Goal: Transaction & Acquisition: Download file/media

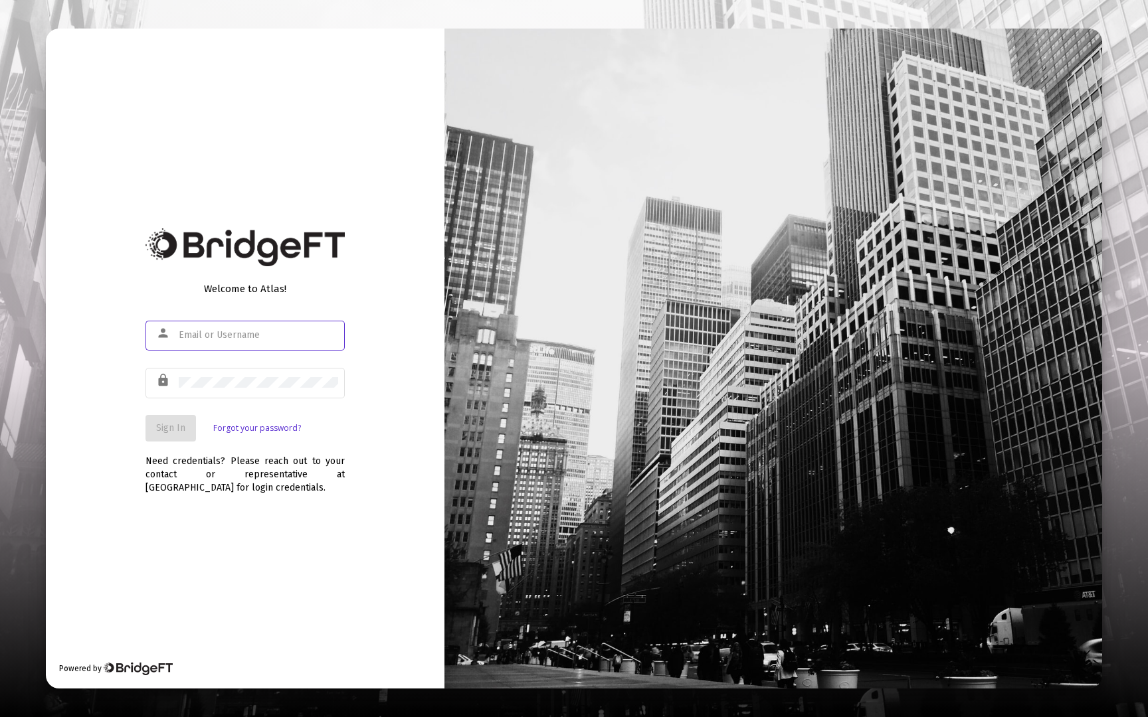
type input "[EMAIL_ADDRESS][DOMAIN_NAME]"
click at [158, 435] on button "Sign In" at bounding box center [170, 428] width 50 height 27
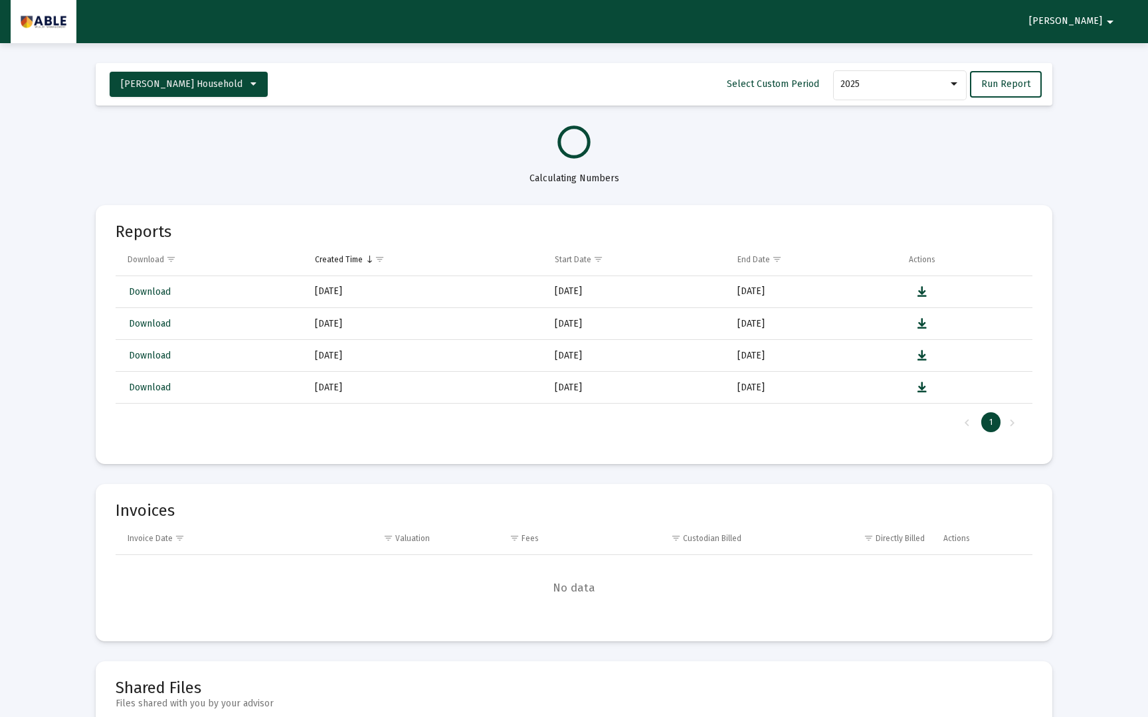
select select "View all"
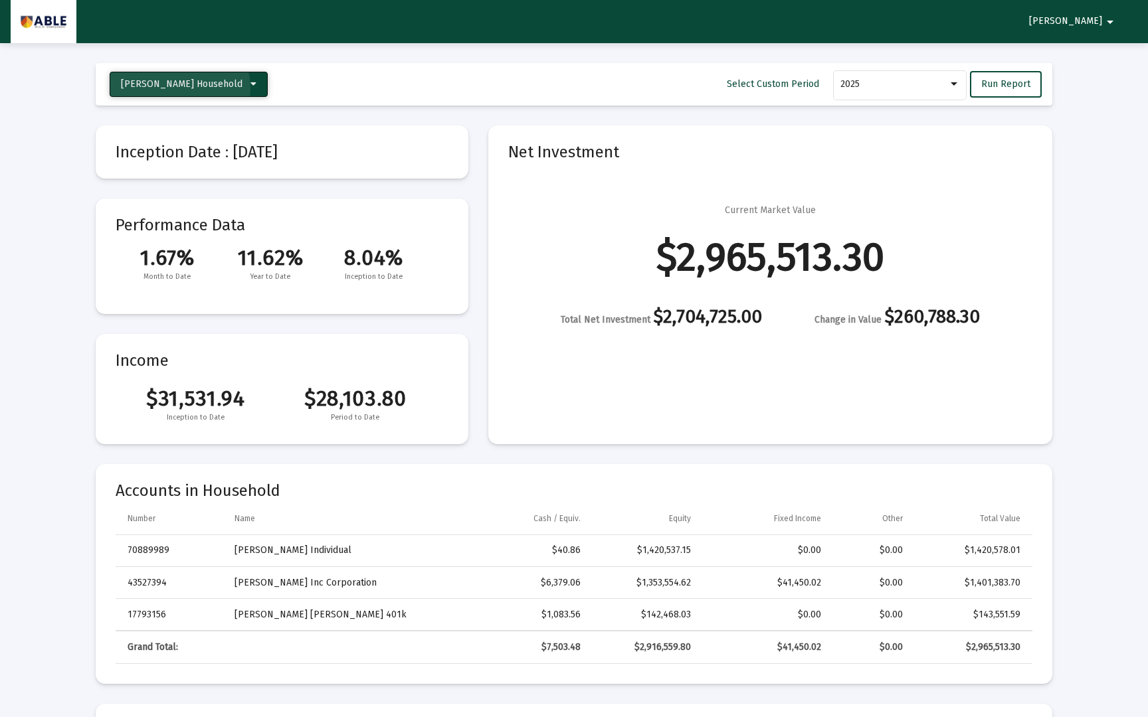
click at [179, 88] on span "[PERSON_NAME] Household" at bounding box center [182, 83] width 122 height 11
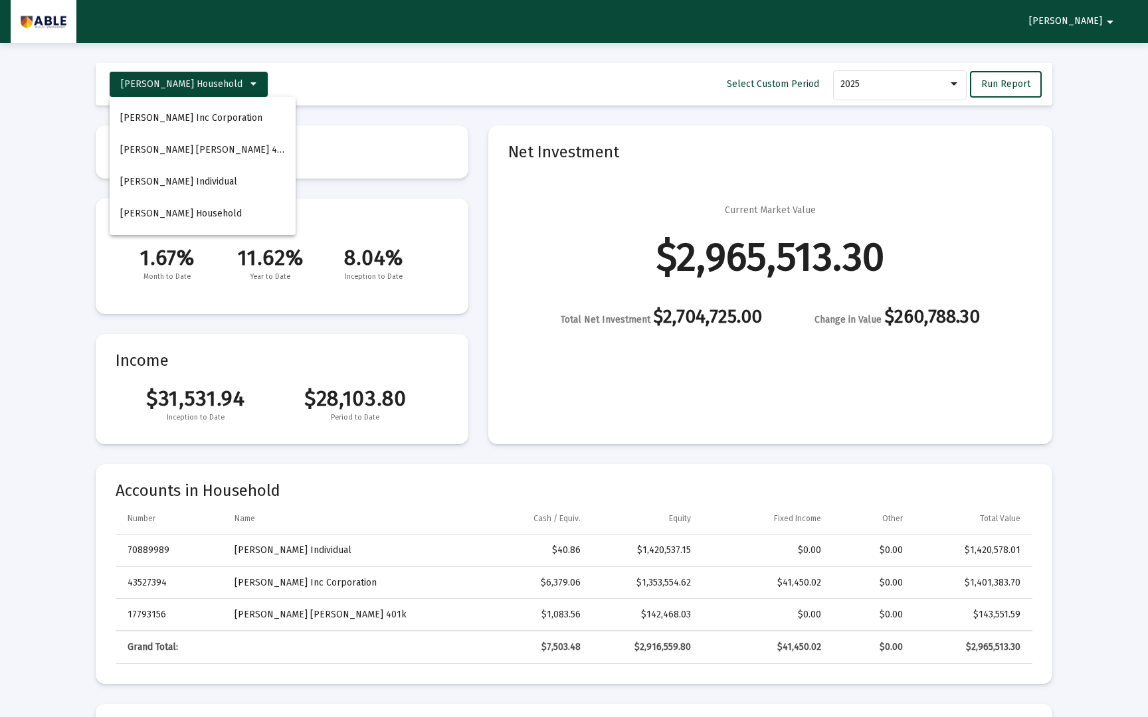
click at [181, 81] on div at bounding box center [574, 358] width 1148 height 717
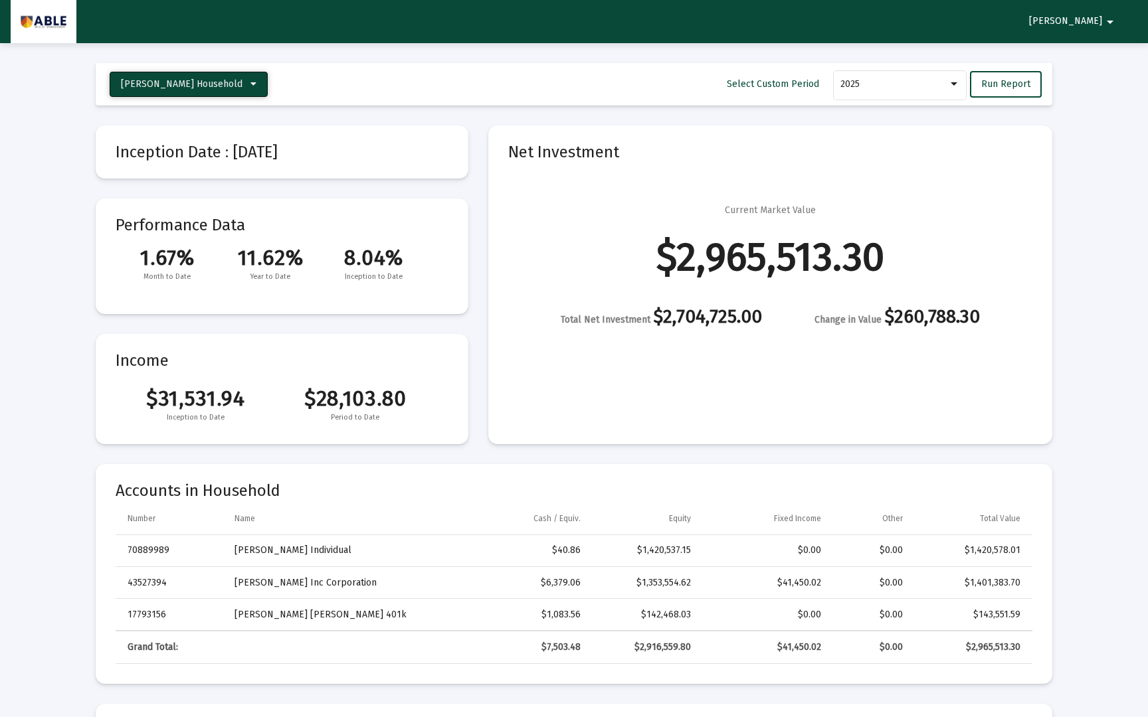
click at [208, 82] on span "[PERSON_NAME] Household" at bounding box center [182, 83] width 122 height 11
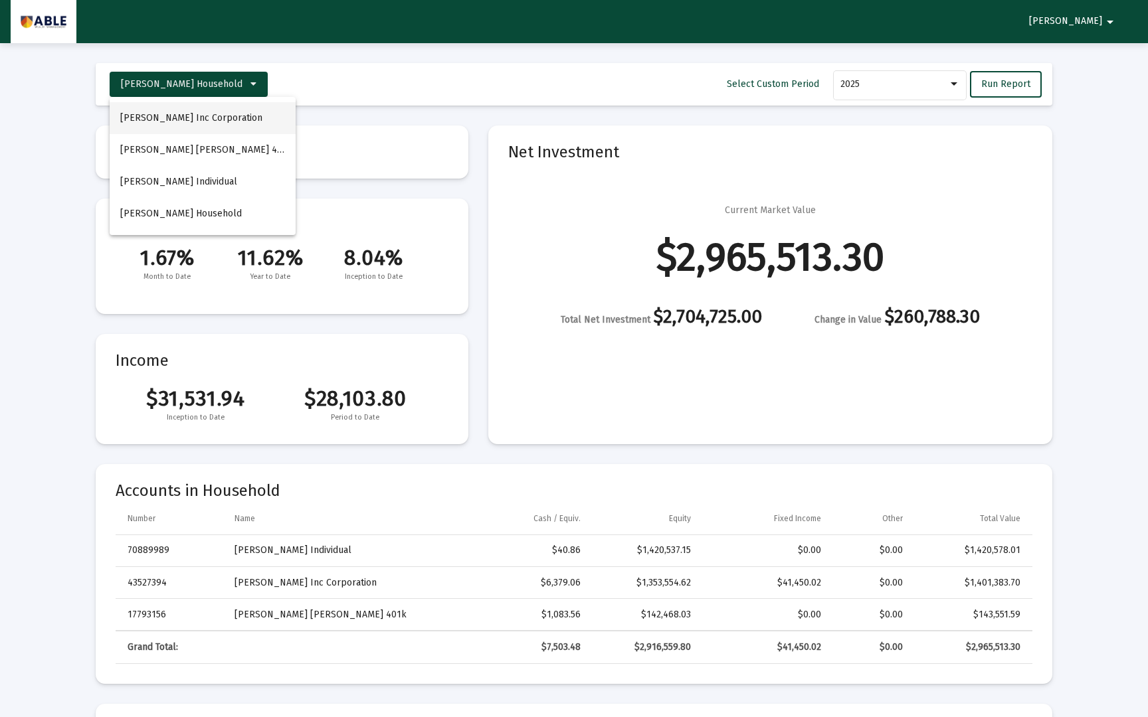
click at [197, 128] on button "[PERSON_NAME] Inc Corporation" at bounding box center [203, 118] width 186 height 32
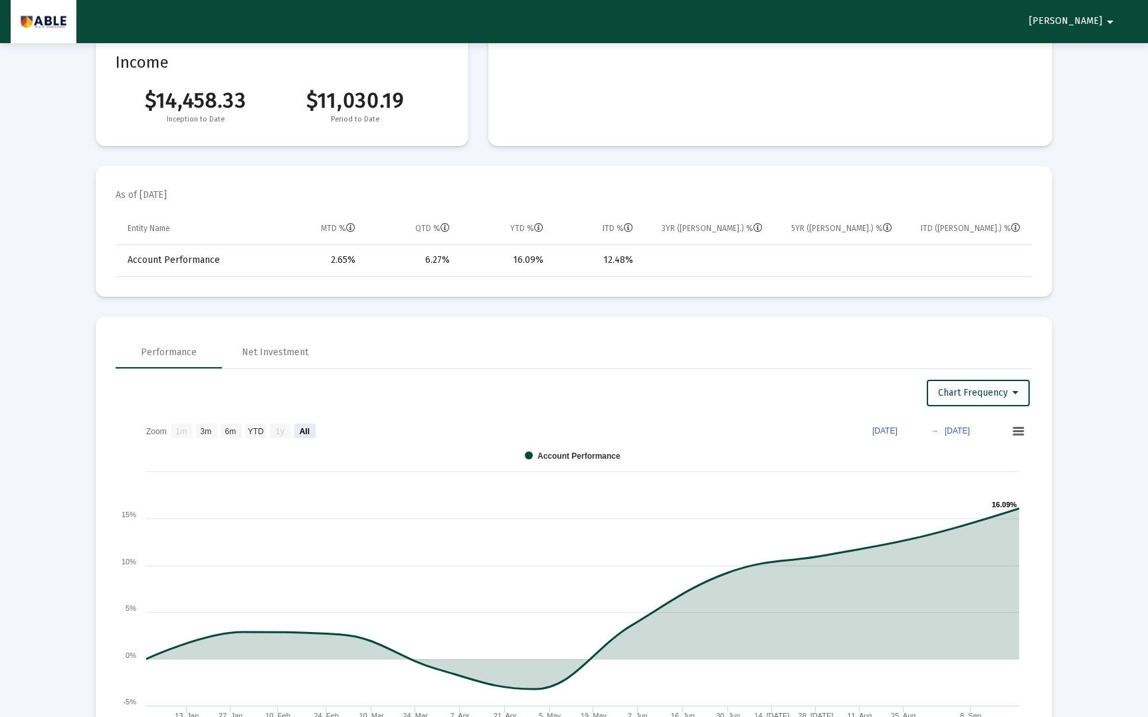
scroll to position [299, 0]
click at [253, 420] on rect at bounding box center [574, 598] width 917 height 365
click at [253, 431] on text "YTD" at bounding box center [256, 430] width 16 height 9
select select "View year to date"
type input "2025-01-01"
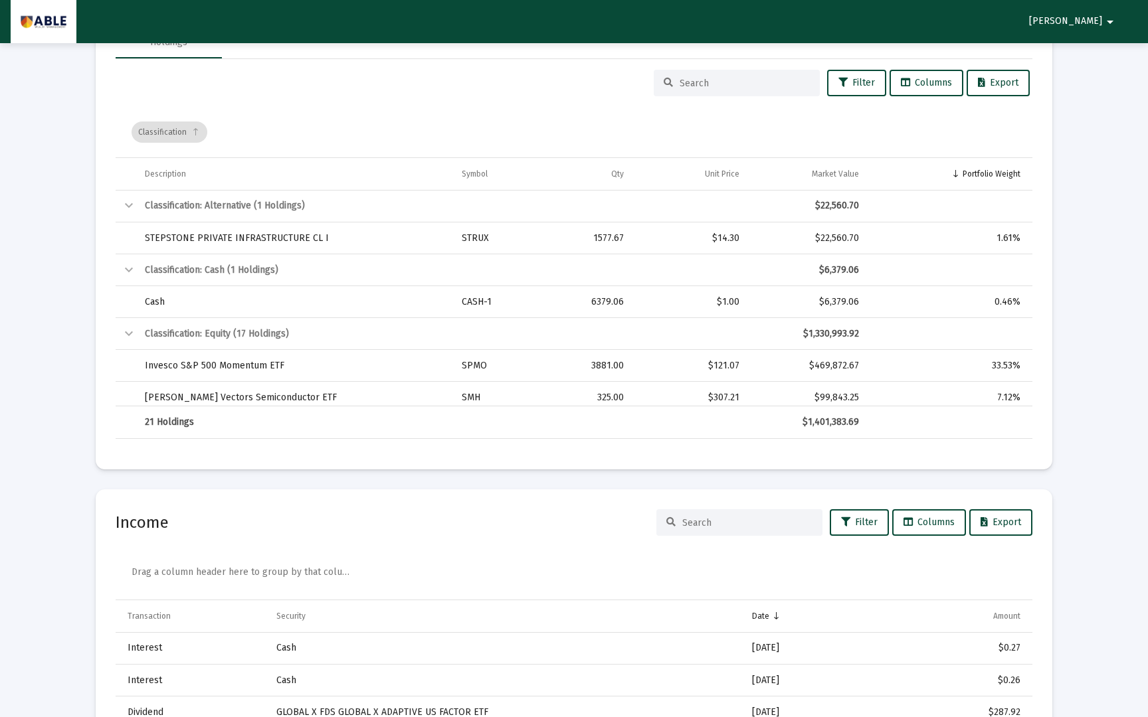
scroll to position [2058, 0]
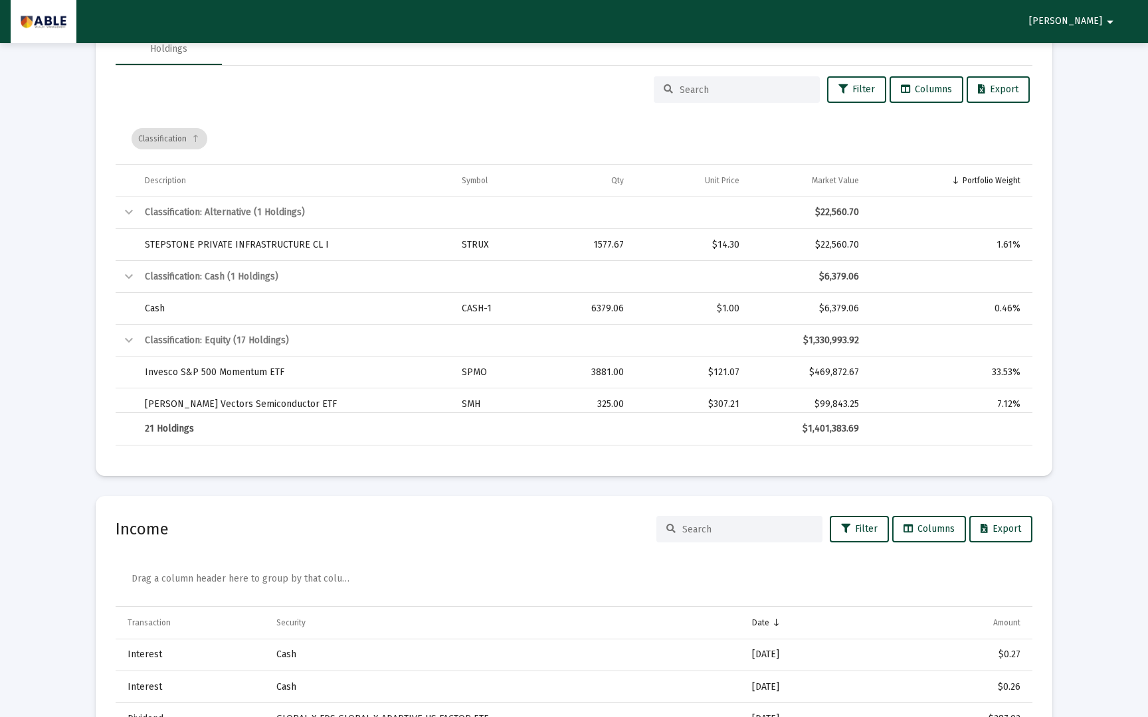
click at [129, 207] on div "Collapse" at bounding box center [129, 213] width 16 height 16
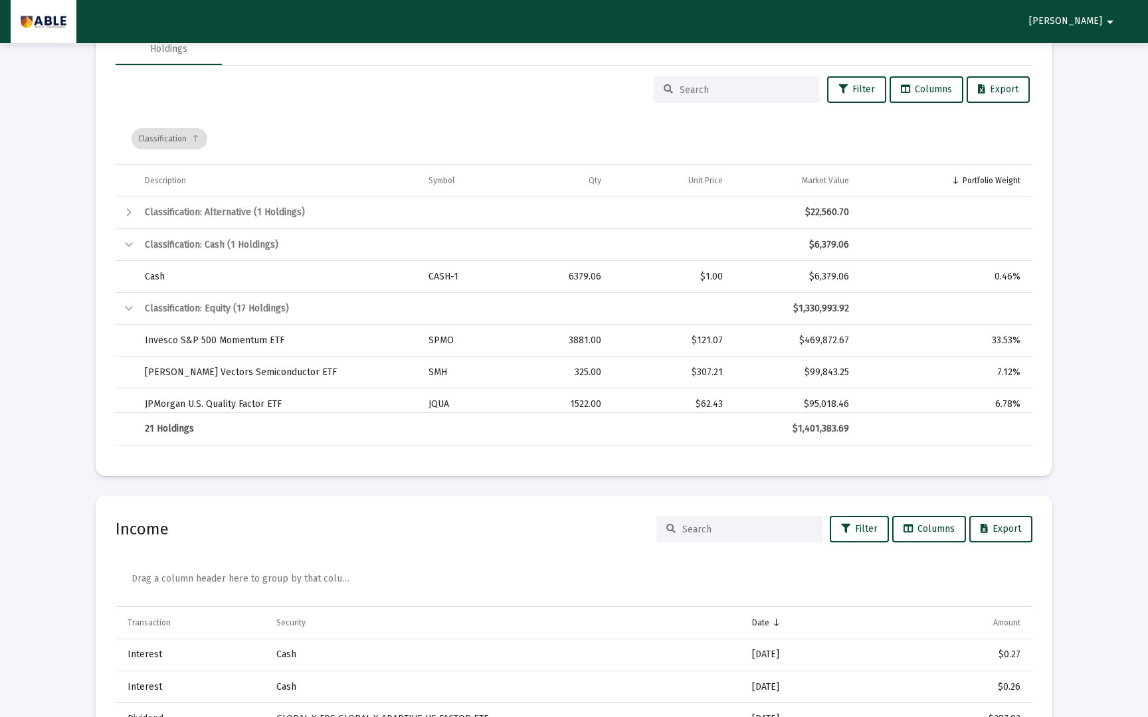
click at [134, 207] on div "Expand" at bounding box center [129, 213] width 16 height 16
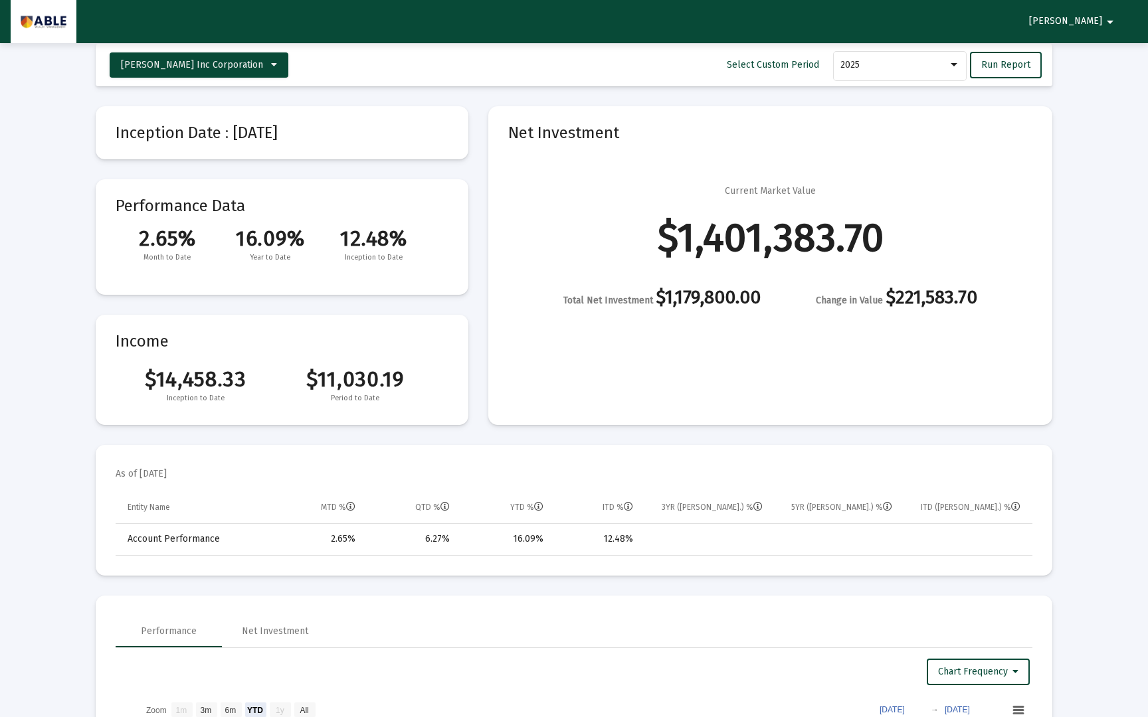
scroll to position [0, 0]
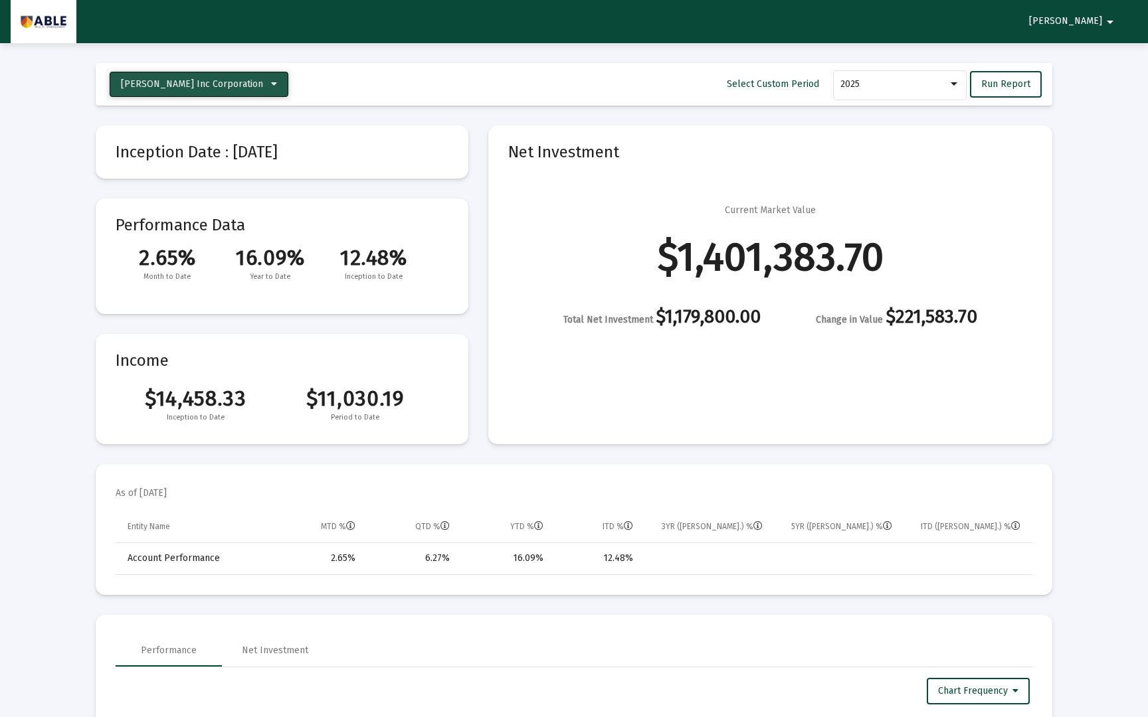
click at [217, 77] on button "[PERSON_NAME] Inc Corporation" at bounding box center [199, 84] width 179 height 25
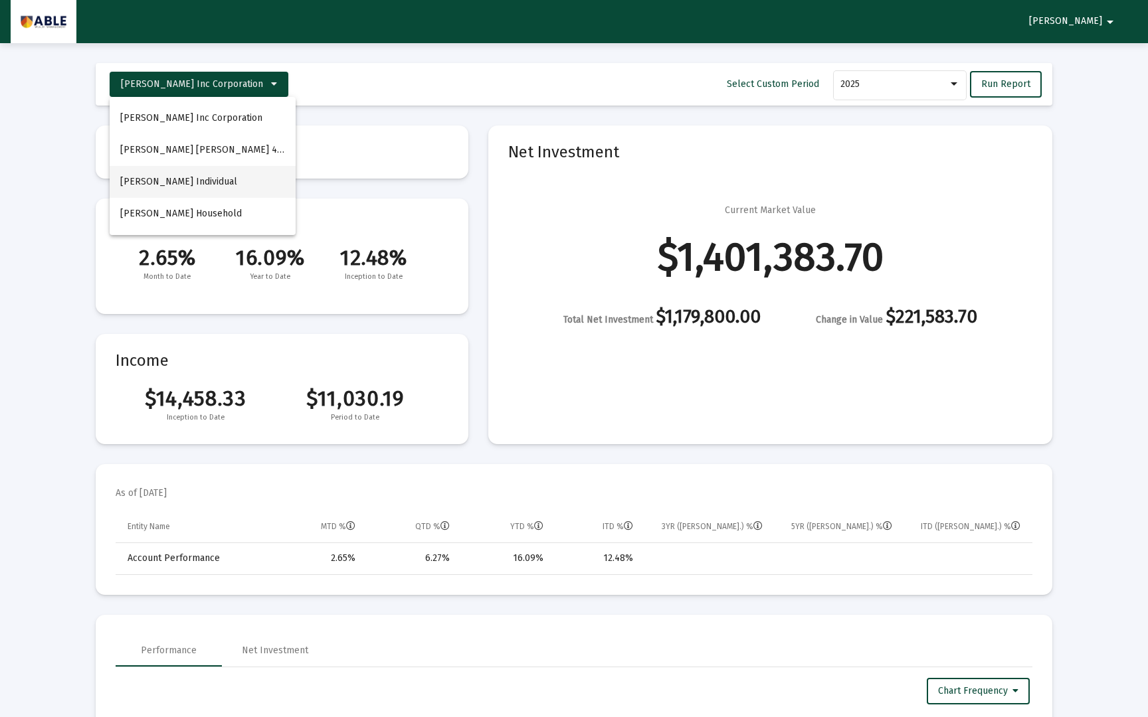
click at [182, 183] on button "[PERSON_NAME] Individual" at bounding box center [203, 182] width 186 height 32
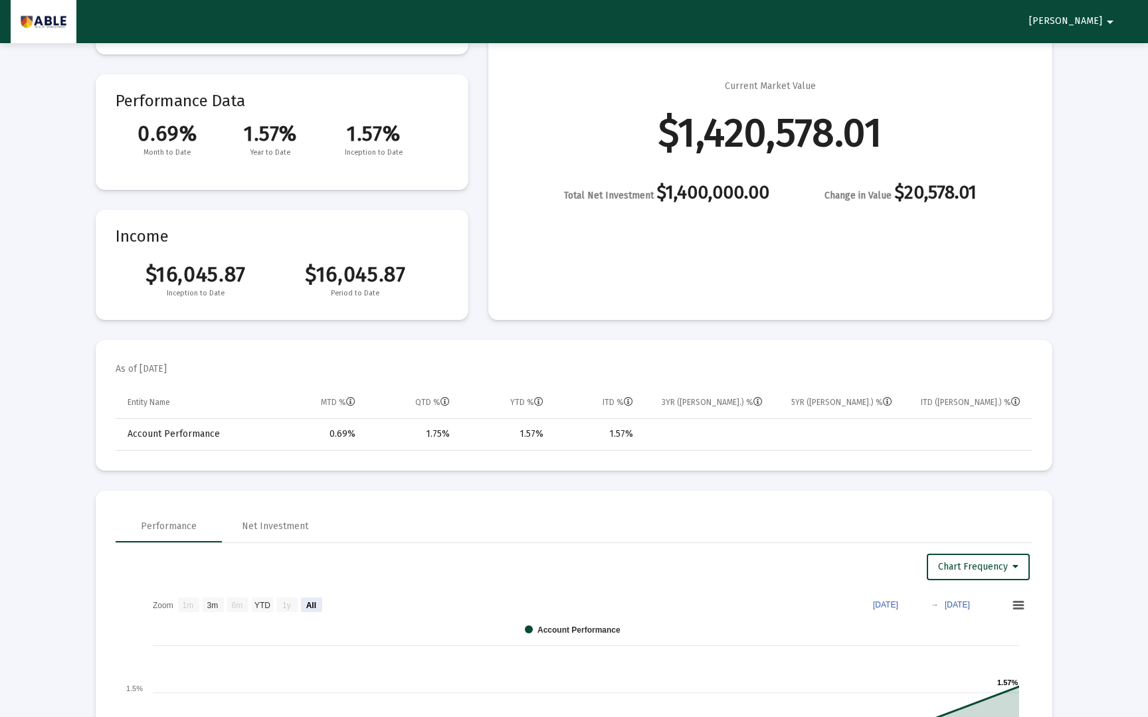
scroll to position [151, 0]
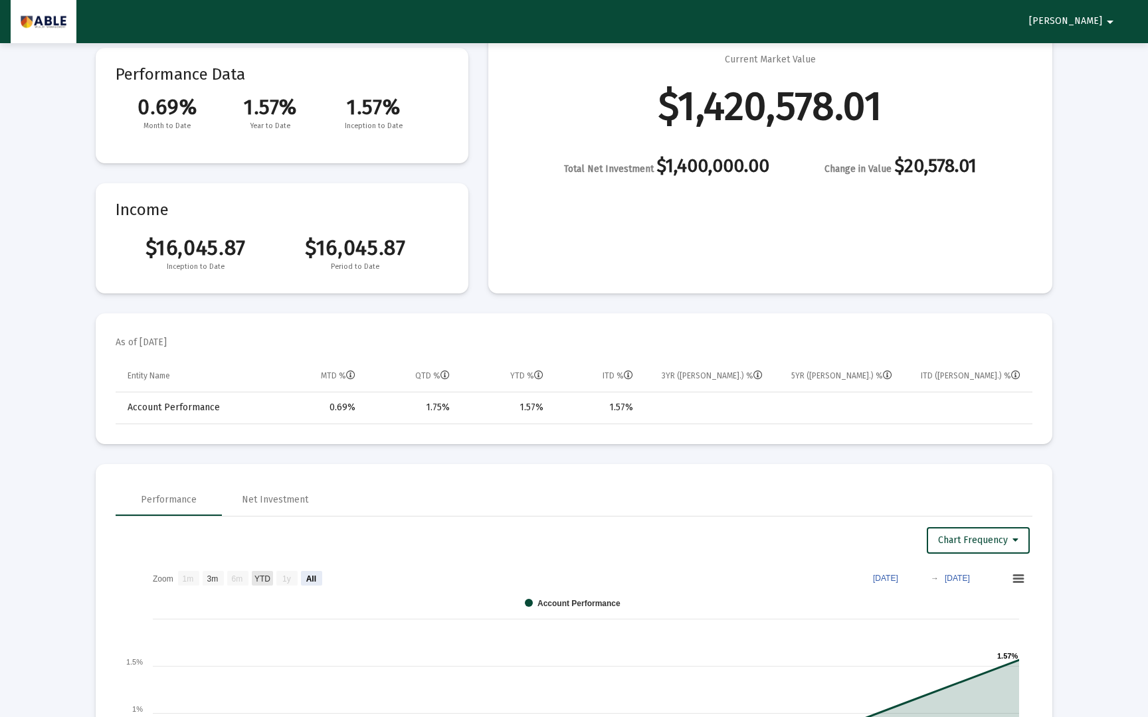
click at [267, 581] on text "YTD" at bounding box center [262, 579] width 16 height 9
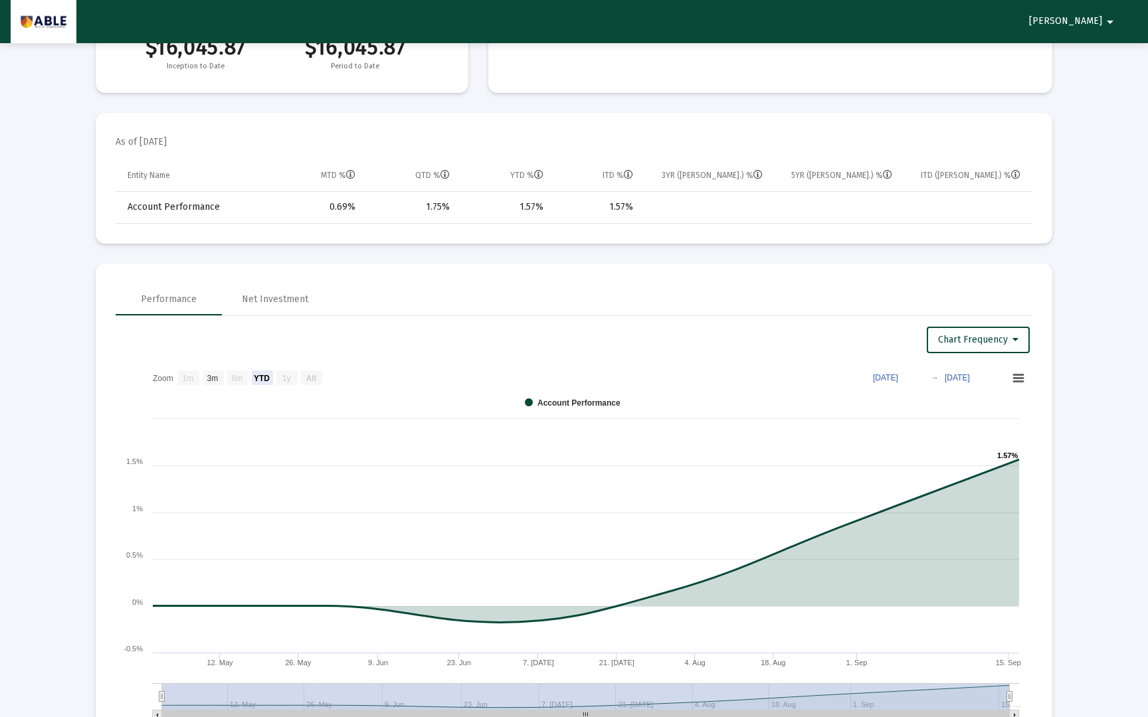
scroll to position [369, 0]
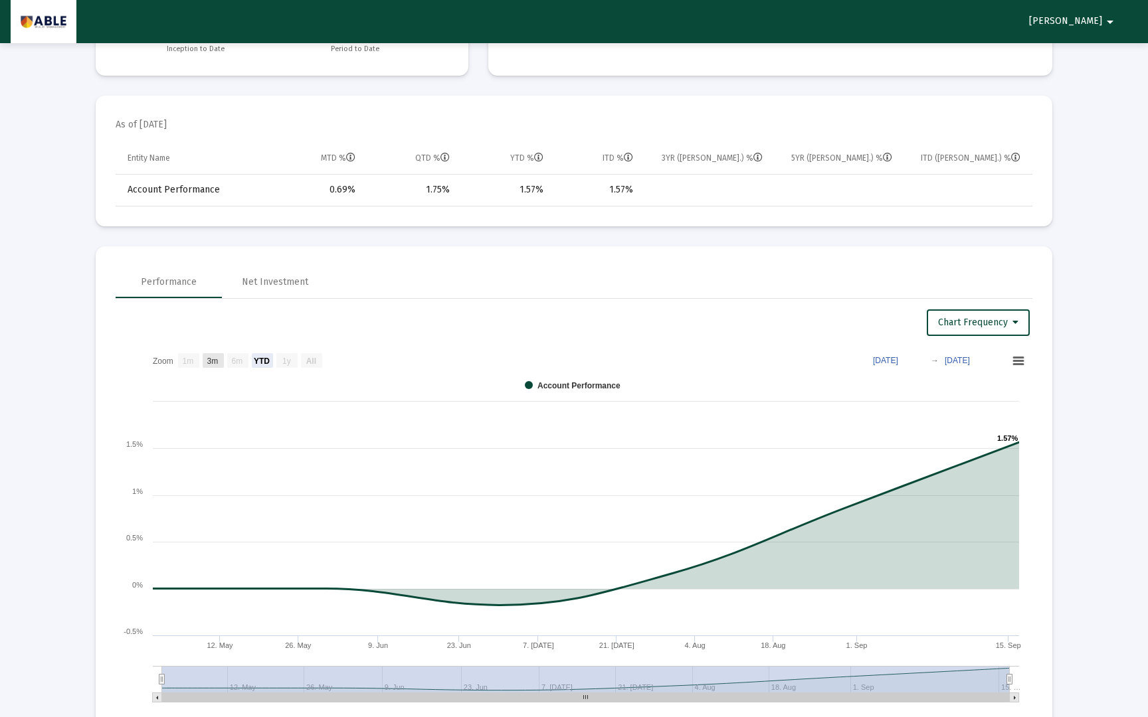
click at [215, 362] on text "3m" at bounding box center [212, 361] width 11 height 9
select select "View 3 months"
type input "2025-06-16"
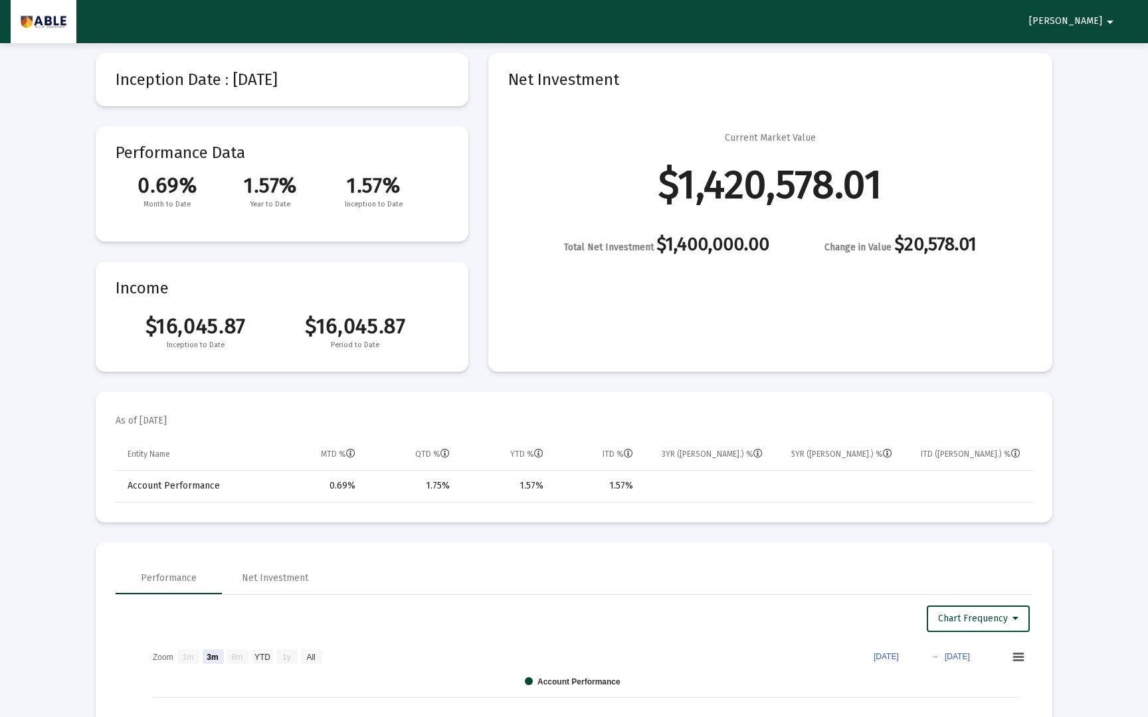
scroll to position [0, 0]
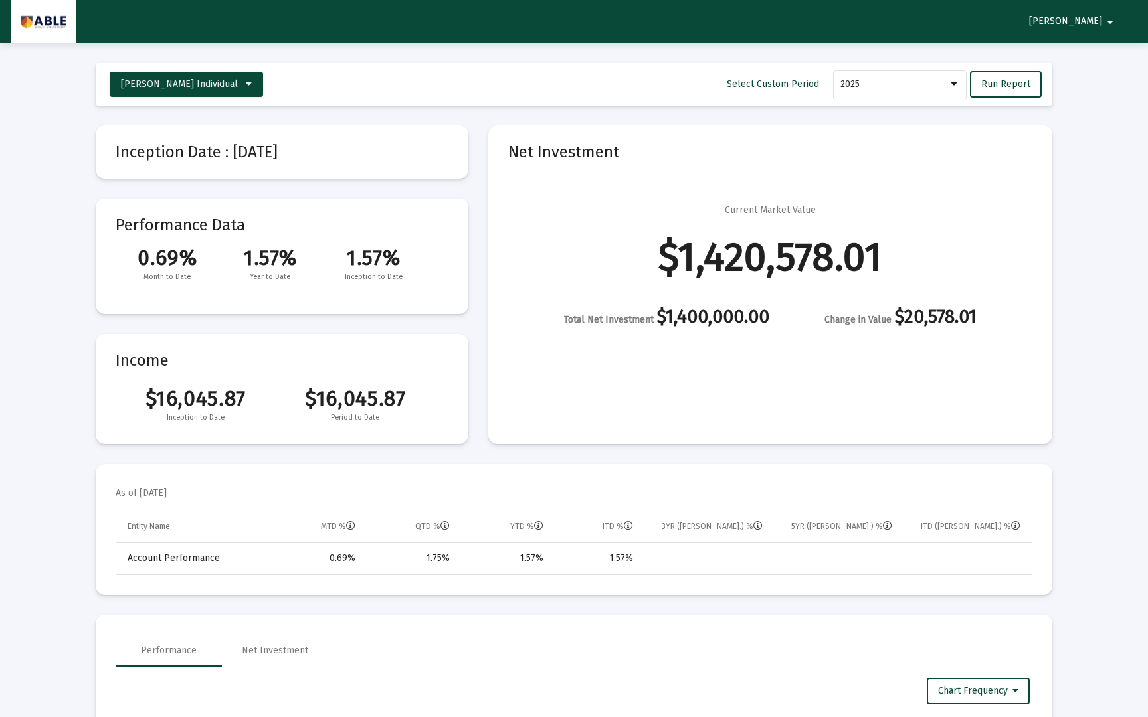
click at [869, 320] on span "Change in Value" at bounding box center [857, 319] width 67 height 11
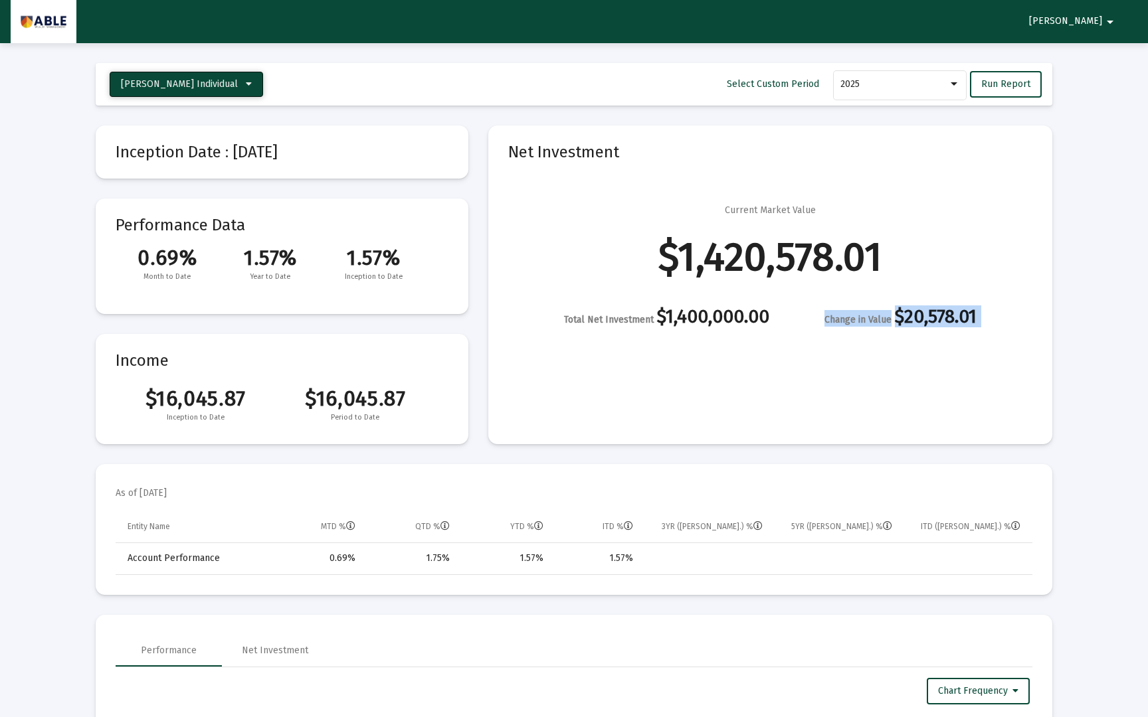
click at [193, 80] on span "[PERSON_NAME] Individual" at bounding box center [179, 83] width 117 height 11
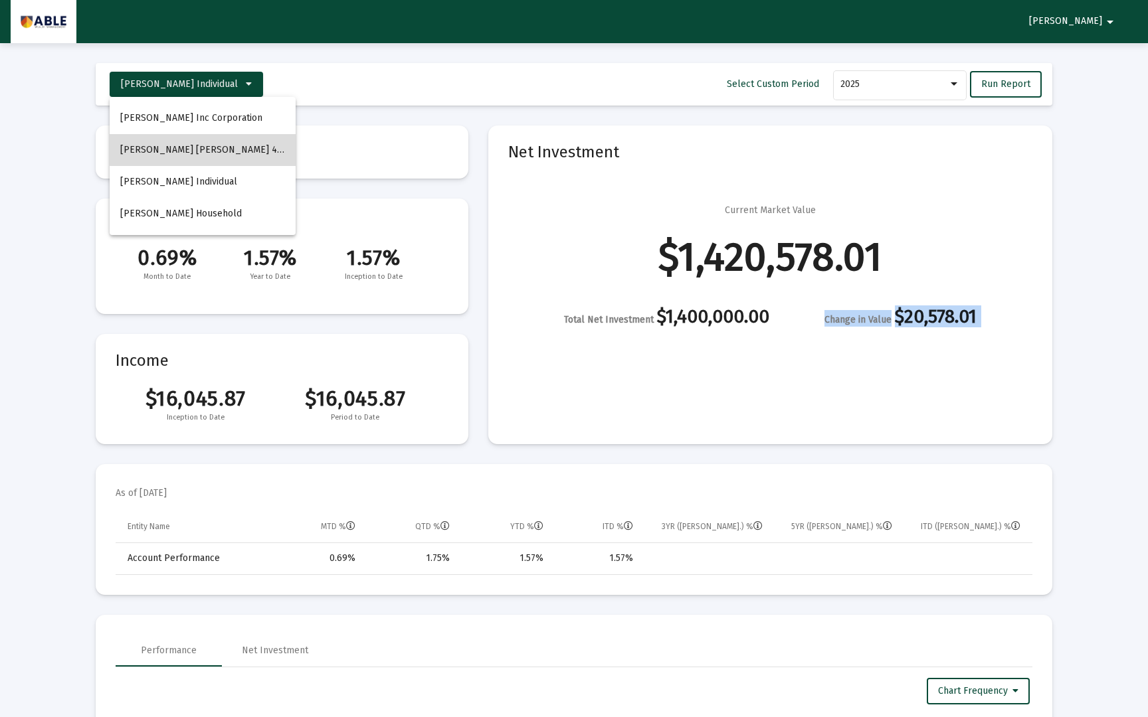
click at [209, 143] on button "[PERSON_NAME] [PERSON_NAME] 401k" at bounding box center [203, 150] width 186 height 32
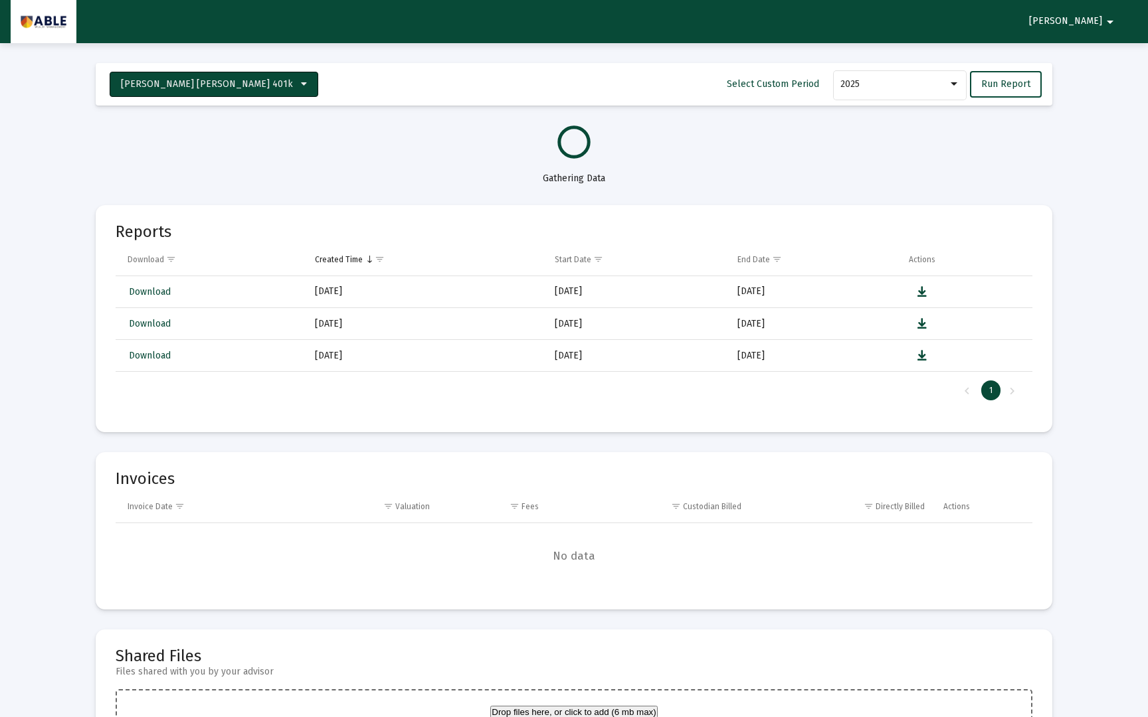
select select "View all"
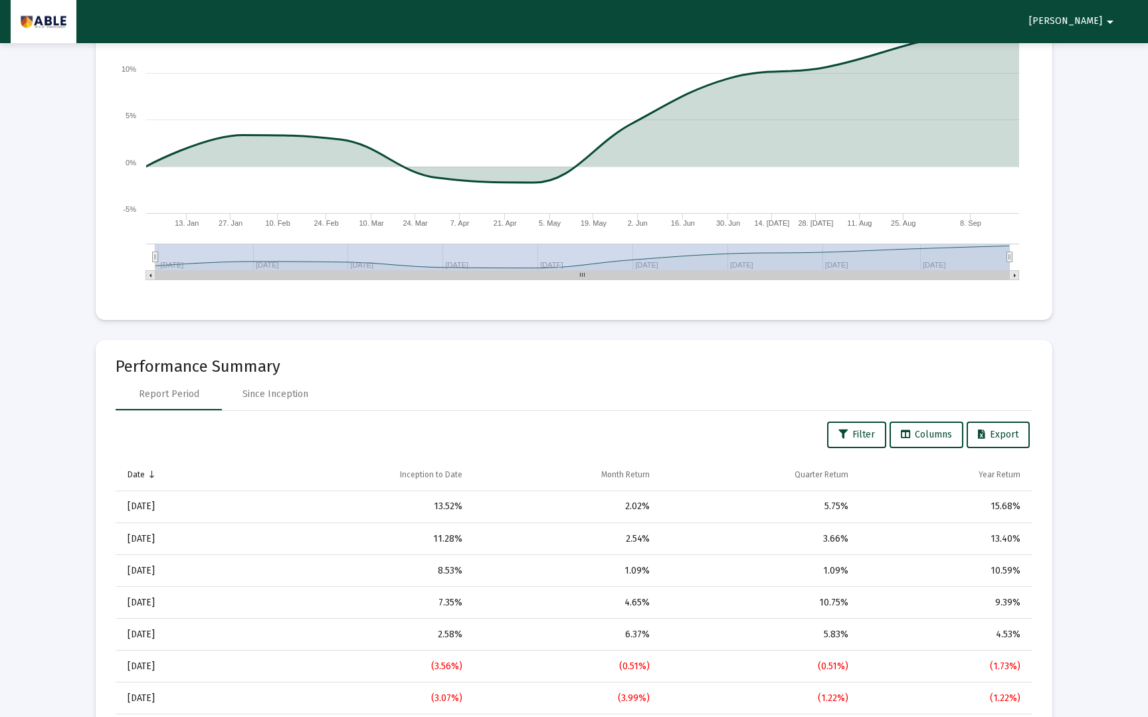
scroll to position [513, 0]
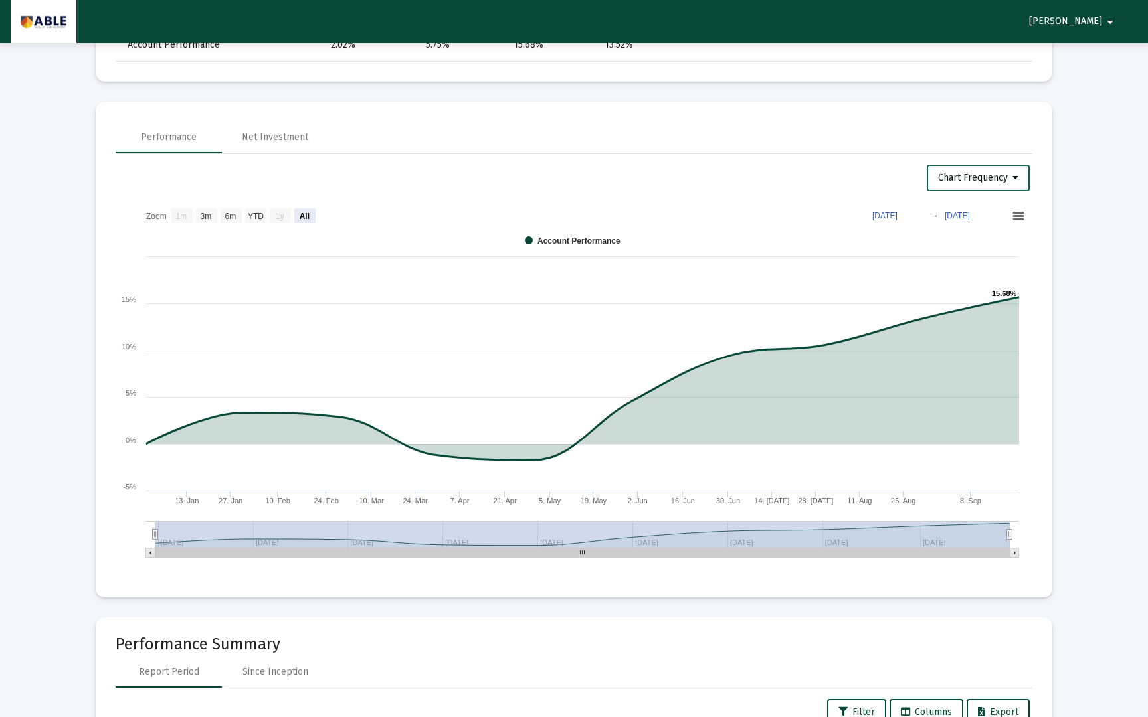
click at [964, 183] on button "Chart Frequency" at bounding box center [978, 178] width 103 height 27
click at [947, 279] on button "Daily Frequency" at bounding box center [982, 276] width 112 height 32
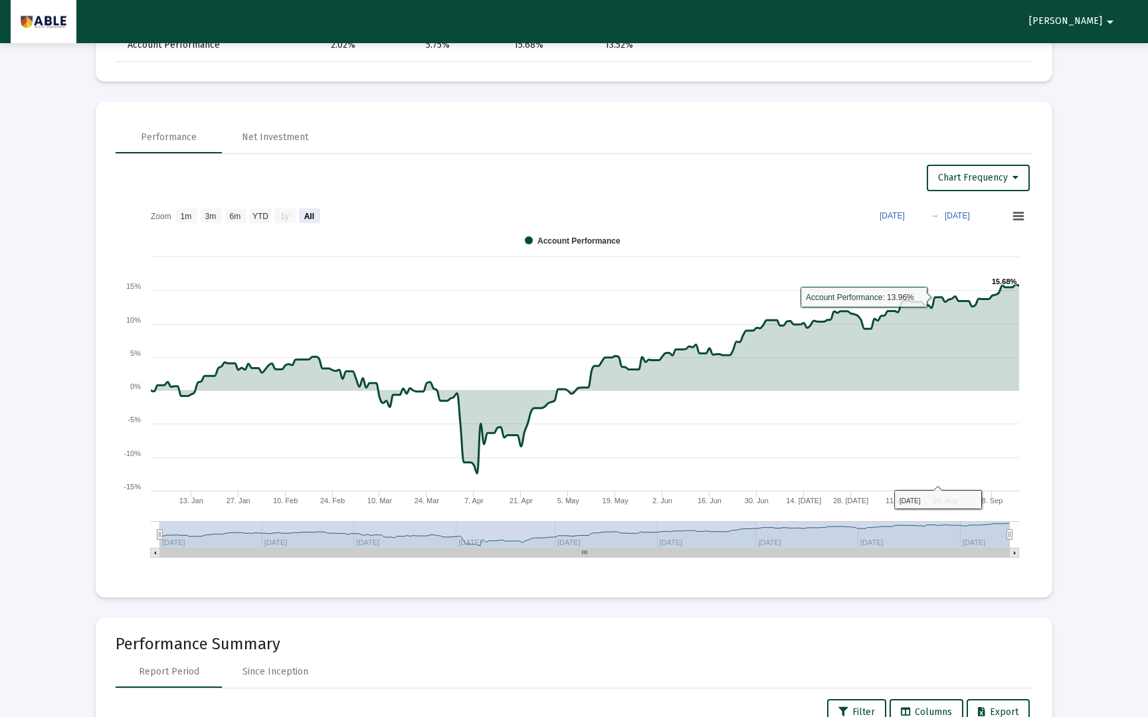
click at [963, 211] on text "[DATE]" at bounding box center [956, 215] width 25 height 9
click at [900, 211] on text "Jan 1, 2025" at bounding box center [891, 215] width 25 height 9
click at [917, 216] on input "2025-01-01" at bounding box center [898, 215] width 62 height 13
click at [929, 215] on input "2025-01-01" at bounding box center [898, 215] width 62 height 13
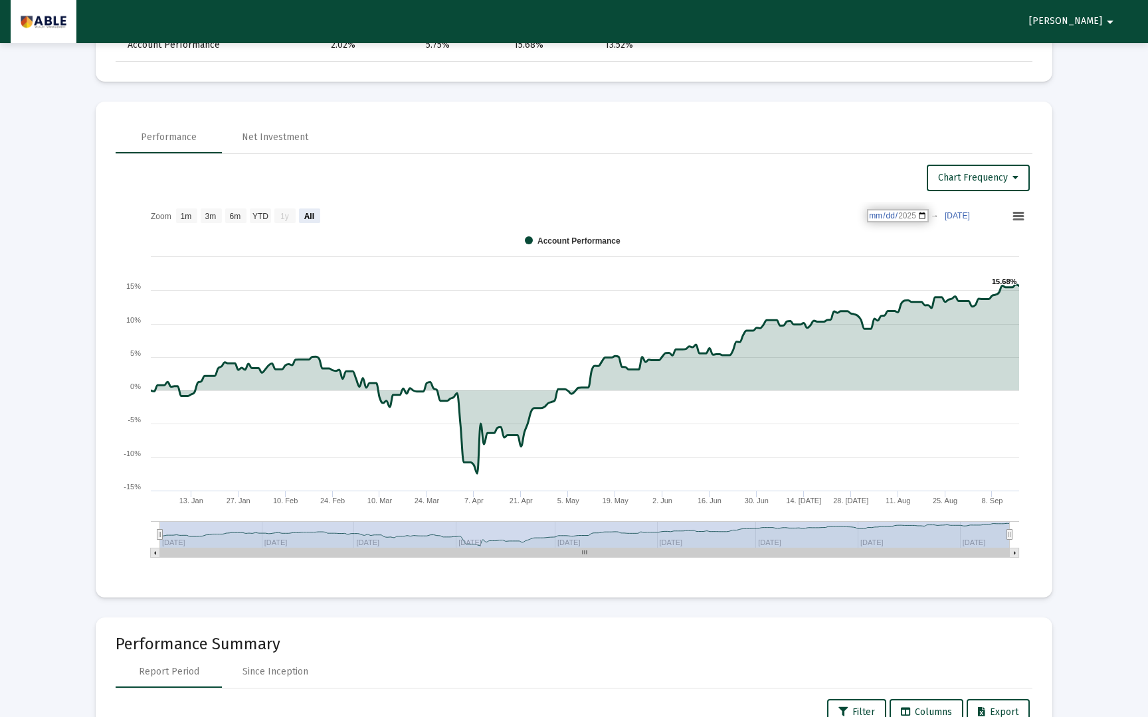
click at [897, 166] on div "Chart Frequency" at bounding box center [573, 178] width 911 height 27
click at [312, 216] on text "All" at bounding box center [309, 216] width 10 height 9
select select "View all"
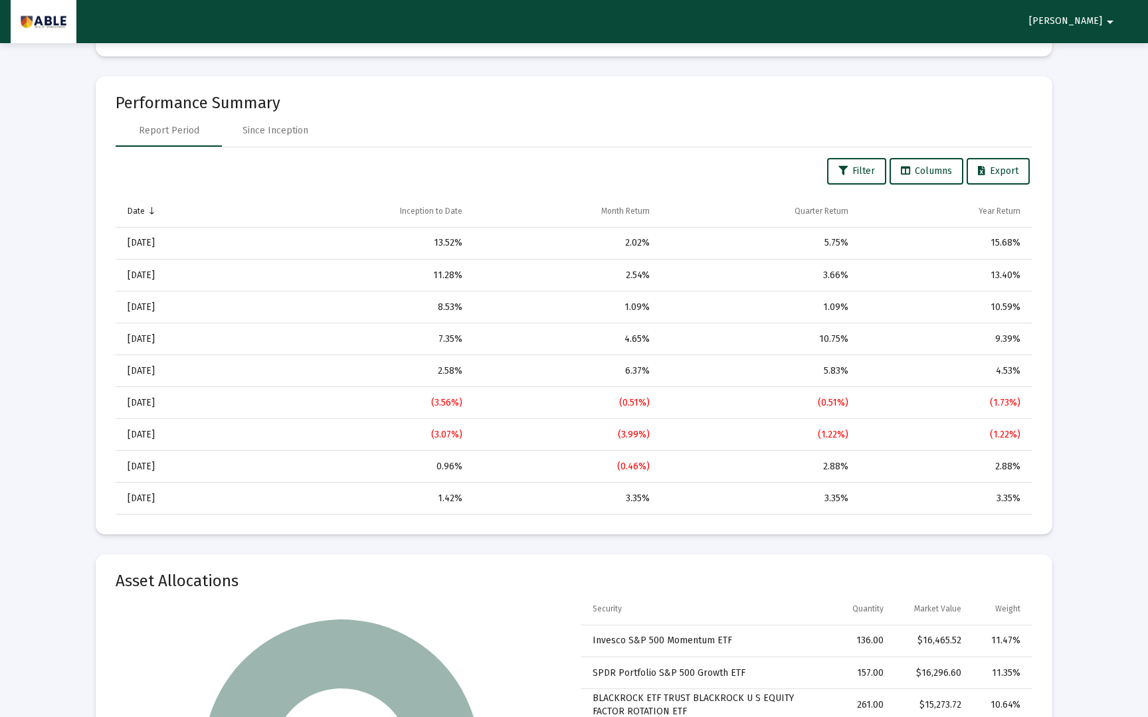
scroll to position [1062, 0]
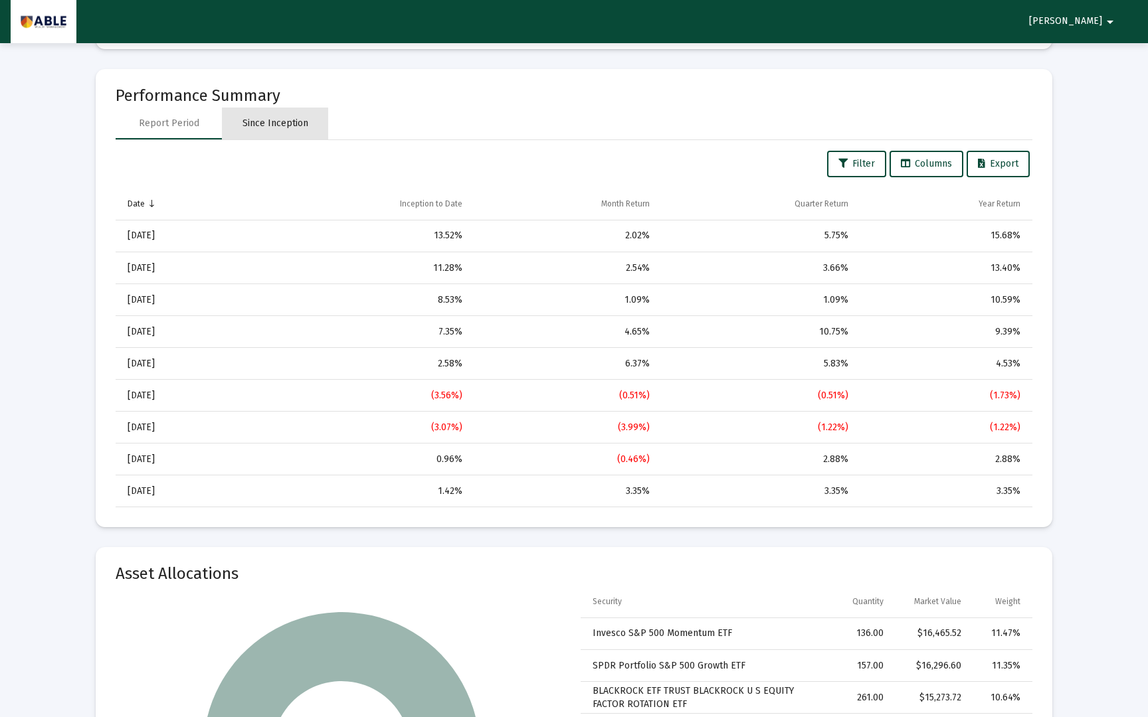
click at [264, 127] on div "Since Inception" at bounding box center [275, 123] width 66 height 13
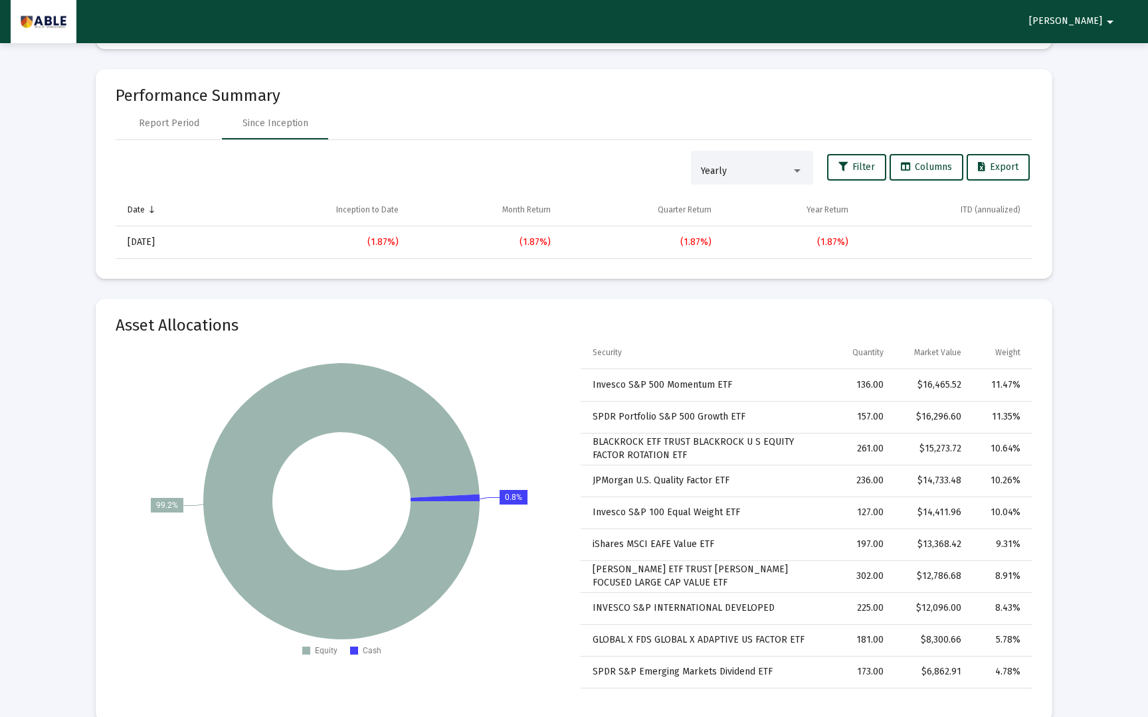
click at [385, 244] on div "(1.87%)" at bounding box center [319, 242] width 159 height 13
click at [150, 241] on td "12/31/2024" at bounding box center [173, 242] width 115 height 32
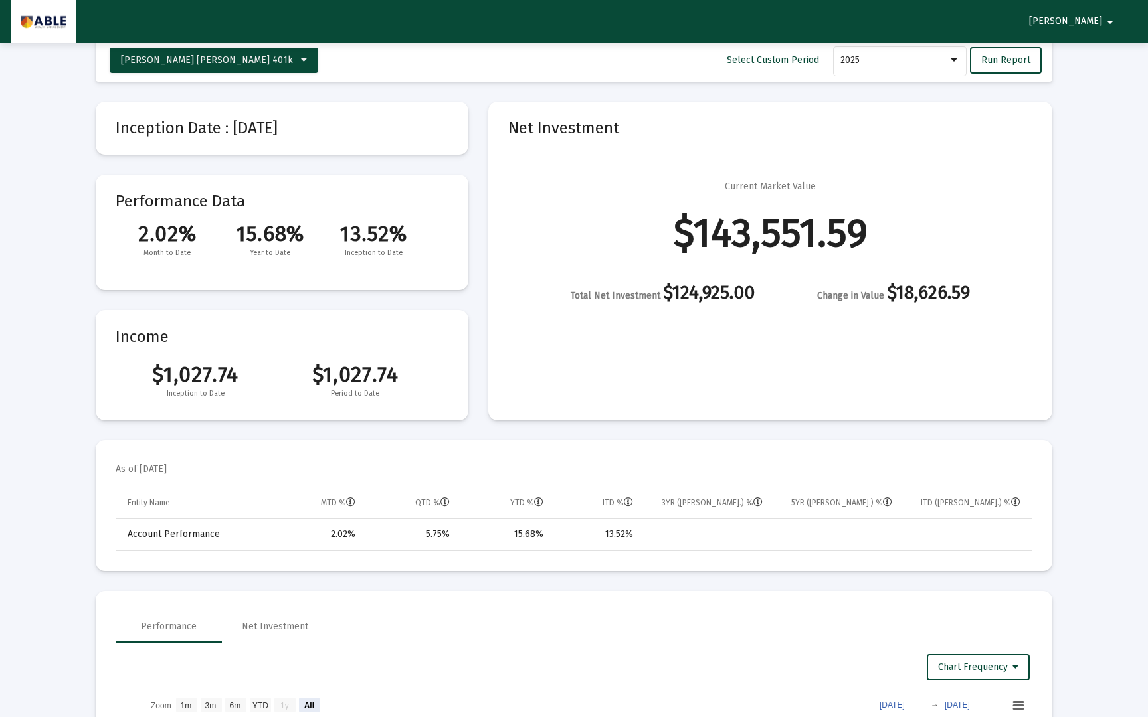
scroll to position [0, 0]
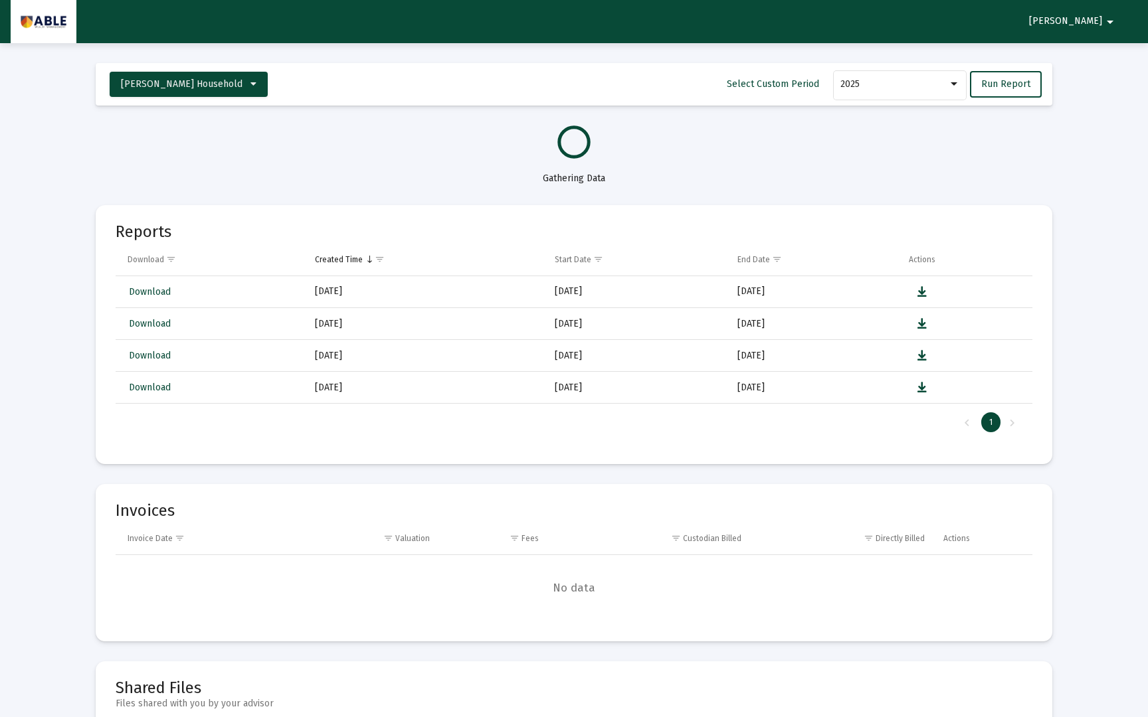
select select "View all"
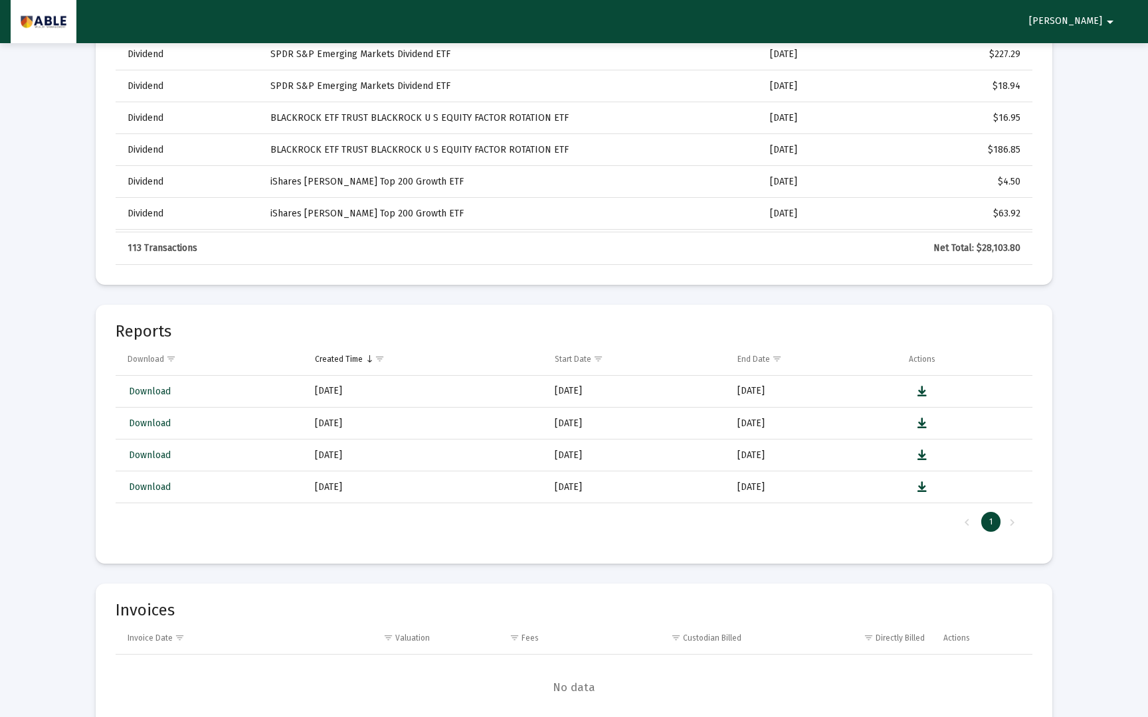
scroll to position [2922, 0]
click at [150, 478] on link "Download" at bounding box center [150, 485] width 45 height 19
click at [774, 355] on span "Show filter options for column 'End Date'" at bounding box center [777, 357] width 10 height 10
click at [755, 361] on div "End Date" at bounding box center [753, 357] width 33 height 11
click at [743, 361] on div "End Date" at bounding box center [753, 357] width 33 height 11
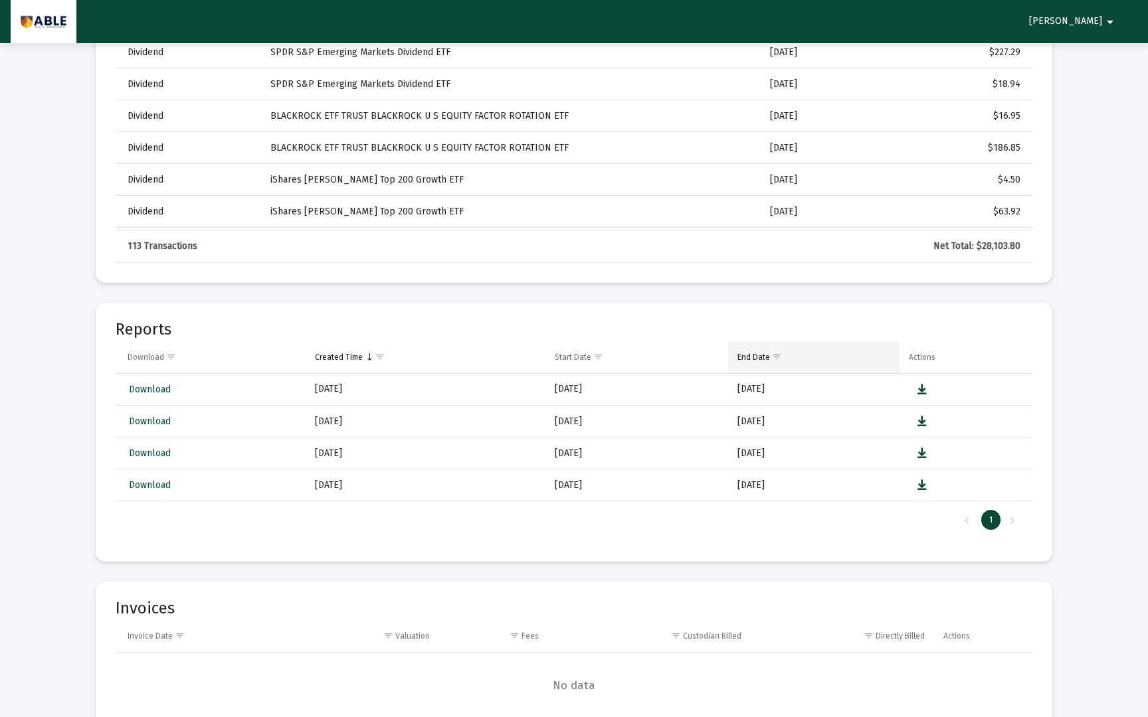
click at [757, 359] on div "End Date" at bounding box center [753, 357] width 33 height 11
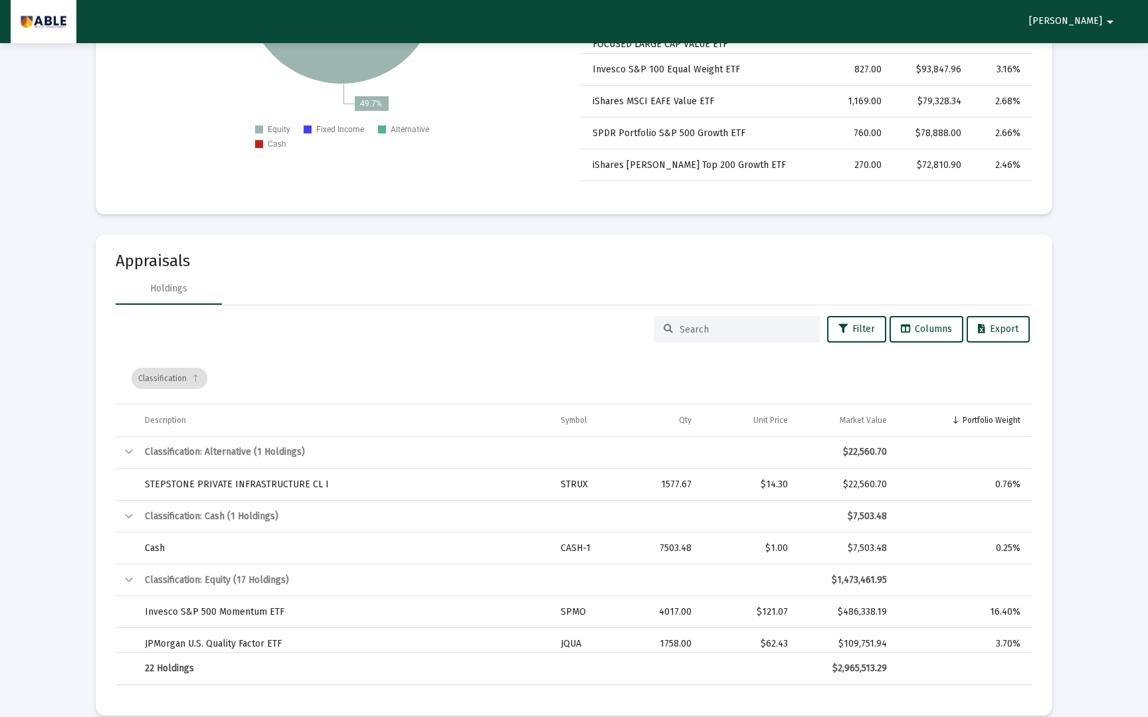
scroll to position [1769, 0]
